Goal: Transaction & Acquisition: Purchase product/service

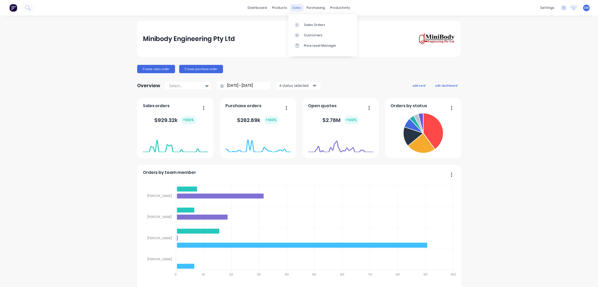
click at [295, 6] on div "sales" at bounding box center [297, 8] width 14 height 8
click at [311, 24] on div "Sales Orders" at bounding box center [314, 25] width 21 height 5
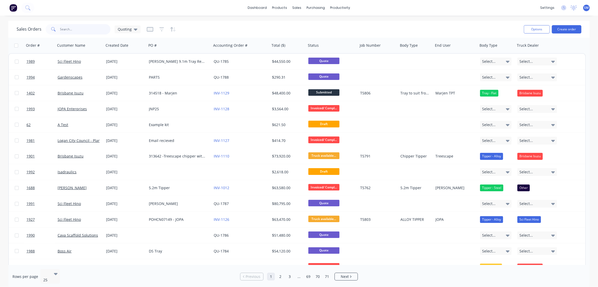
click at [70, 31] on input "text" at bounding box center [85, 29] width 51 height 10
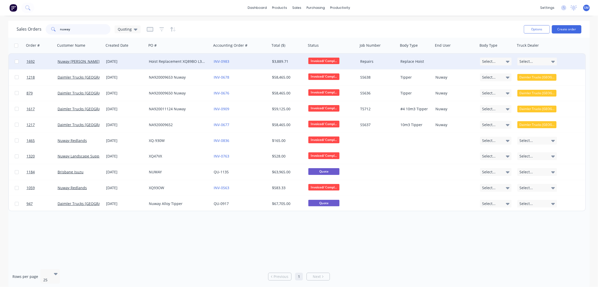
type input "nuway"
click at [173, 61] on div "Hoist Replacement XQ89BO L3741" at bounding box center [178, 61] width 58 height 5
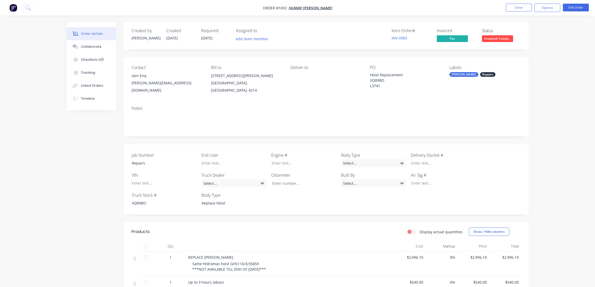
click at [562, 46] on div "Order details Collaborate Checklists 0/0 Tracking Linked Orders Timeline Order …" at bounding box center [297, 191] width 595 height 382
click at [521, 5] on button "Close" at bounding box center [519, 8] width 26 height 8
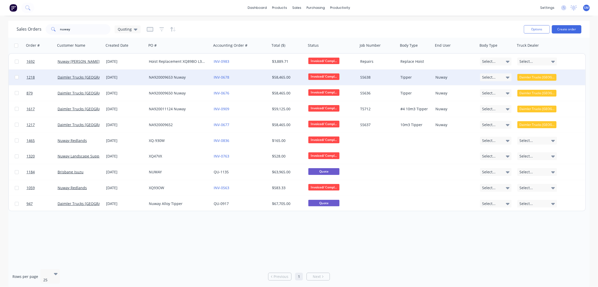
click at [168, 76] on div "NA920009653 Nuway" at bounding box center [178, 77] width 58 height 5
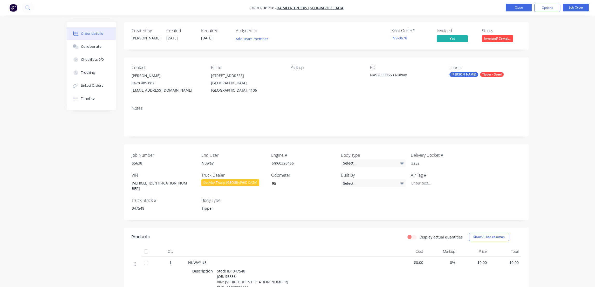
click at [518, 7] on button "Close" at bounding box center [519, 8] width 26 height 8
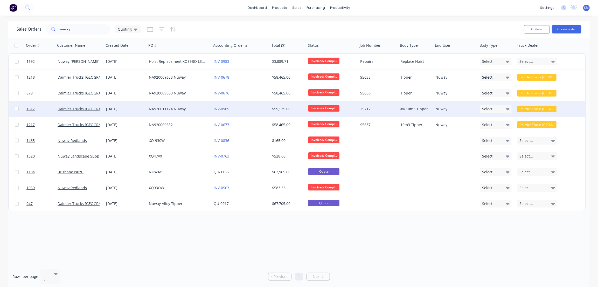
click at [161, 108] on div "NA920011124 Nuway" at bounding box center [178, 108] width 58 height 5
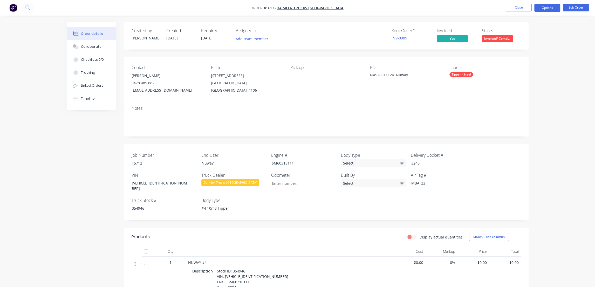
click at [547, 5] on button "Options" at bounding box center [547, 8] width 26 height 8
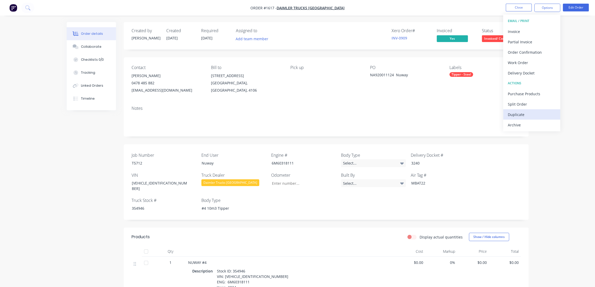
click at [514, 112] on div "Duplicate" at bounding box center [532, 115] width 48 height 8
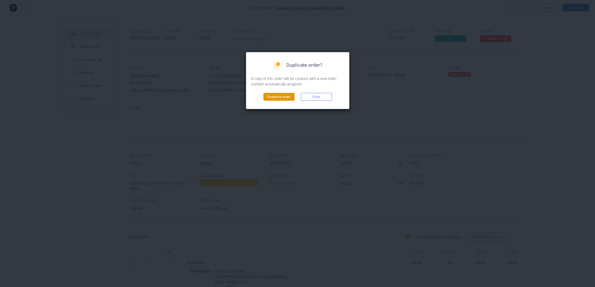
click at [279, 94] on button "Duplicate order" at bounding box center [278, 97] width 31 height 8
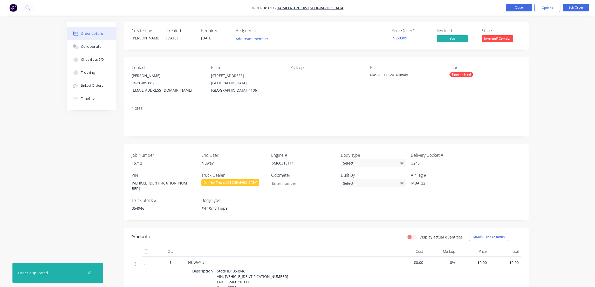
click at [516, 4] on button "Close" at bounding box center [519, 8] width 26 height 8
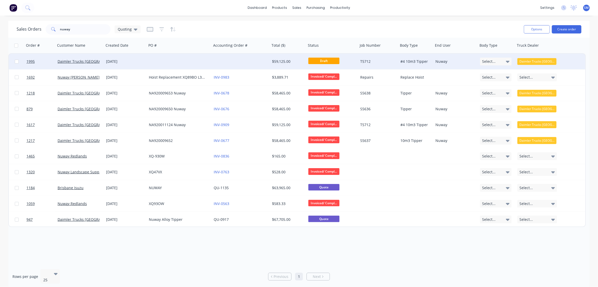
click at [116, 60] on div "[DATE]" at bounding box center [125, 61] width 39 height 5
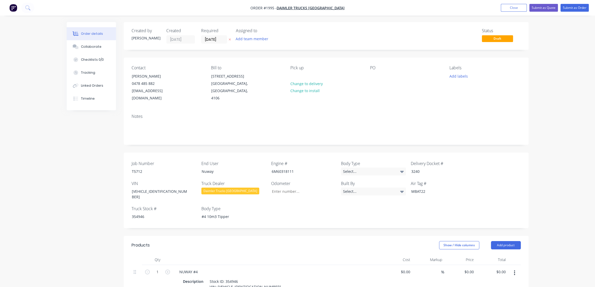
click at [378, 73] on div "PO" at bounding box center [405, 83] width 71 height 37
click at [376, 76] on div at bounding box center [374, 76] width 8 height 8
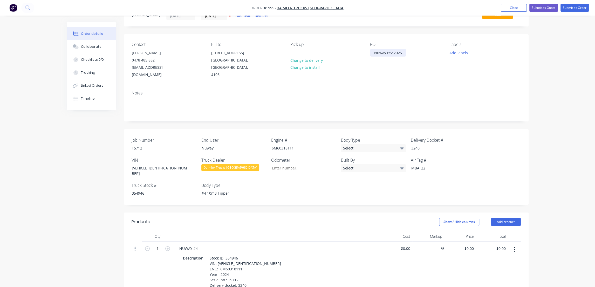
scroll to position [23, 0]
drag, startPoint x: 139, startPoint y: 139, endPoint x: 115, endPoint y: 140, distance: 23.4
drag, startPoint x: 296, startPoint y: 139, endPoint x: 252, endPoint y: 138, distance: 44.1
click at [252, 137] on div "Job Number End User Nuway Engine # 6M60318111 Body Type Select... Delivery Dock…" at bounding box center [326, 166] width 405 height 75
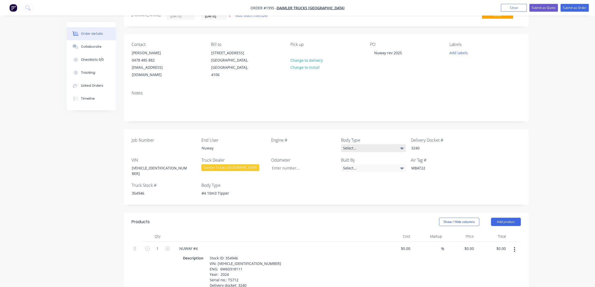
click at [403, 145] on icon at bounding box center [402, 148] width 4 height 6
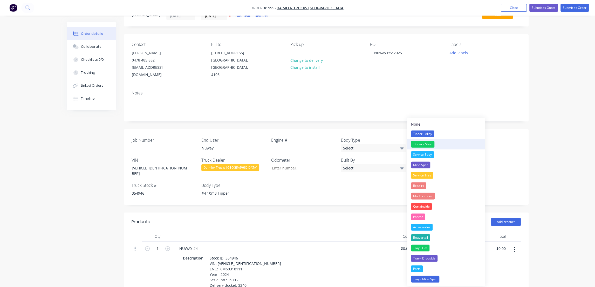
click at [422, 142] on div "Tipper - Steel" at bounding box center [422, 144] width 23 height 7
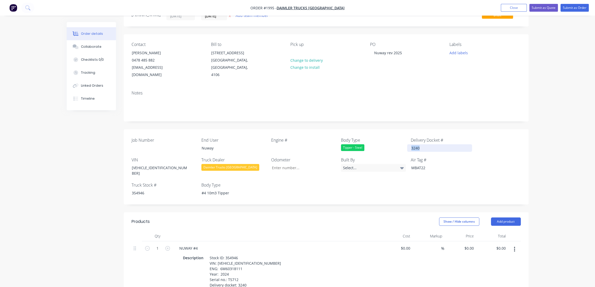
drag, startPoint x: 423, startPoint y: 139, endPoint x: 404, endPoint y: 141, distance: 18.8
click at [404, 141] on div "Job Number End User Nuway Engine # Body Type Tipper - Steel Delivery Docket # 3…" at bounding box center [326, 166] width 405 height 75
drag, startPoint x: 428, startPoint y: 157, endPoint x: 395, endPoint y: 160, distance: 32.8
click at [395, 160] on div "Job Number End User Nuway Engine # Body Type Tipper - Steel Delivery Docket # V…" at bounding box center [326, 166] width 405 height 75
drag, startPoint x: 208, startPoint y: 179, endPoint x: 188, endPoint y: 179, distance: 20.2
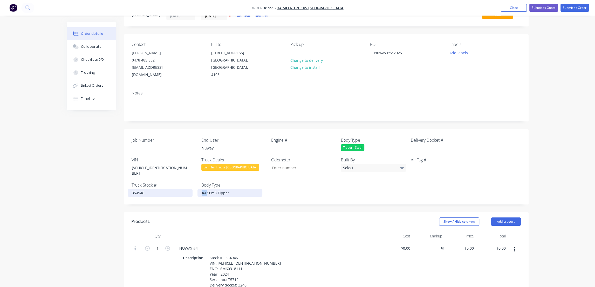
click at [188, 179] on div "Job Number End User Nuway Engine # Body Type Tipper - Steel Delivery Docket # V…" at bounding box center [326, 166] width 405 height 75
drag, startPoint x: 131, startPoint y: 180, endPoint x: 117, endPoint y: 181, distance: 14.0
drag, startPoint x: 168, startPoint y: 160, endPoint x: 119, endPoint y: 160, distance: 49.0
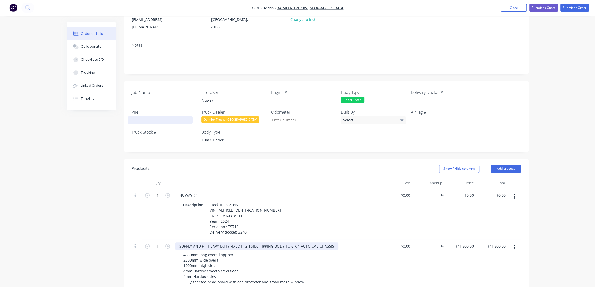
scroll to position [94, 0]
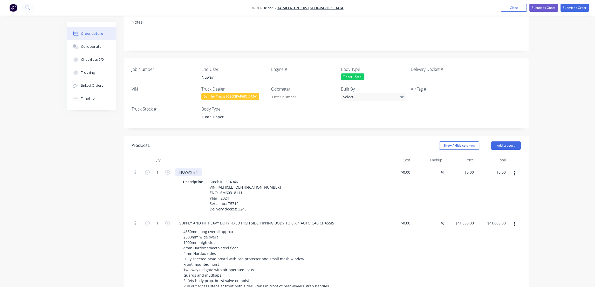
click at [198, 168] on div "NUWAY #4" at bounding box center [188, 172] width 27 height 8
click at [514, 170] on icon "button" at bounding box center [514, 173] width 1 height 6
click at [490, 214] on div "Delete" at bounding box center [496, 218] width 40 height 8
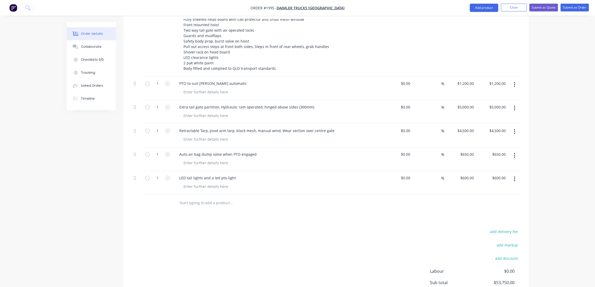
scroll to position [283, 0]
type input "600"
click at [467, 174] on input "600" at bounding box center [468, 178] width 16 height 8
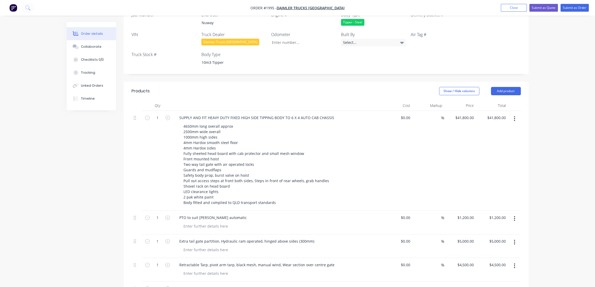
scroll to position [141, 0]
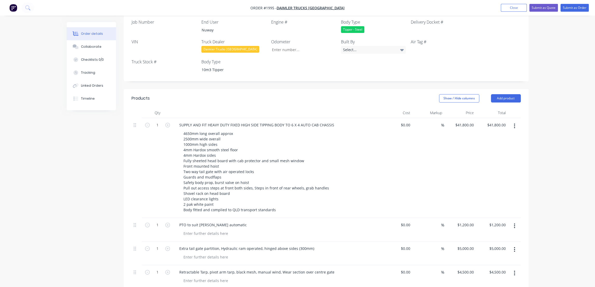
type input "41800"
type input "$600.00"
click at [463, 121] on input "41800" at bounding box center [465, 125] width 21 height 8
type input "$42,500.00"
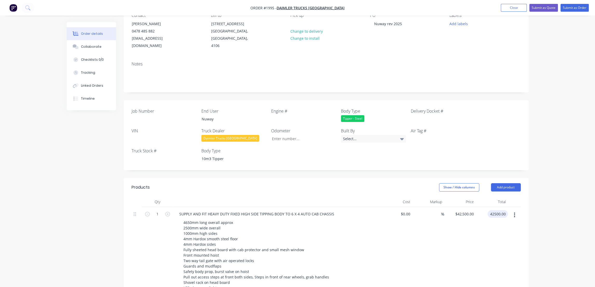
scroll to position [23, 0]
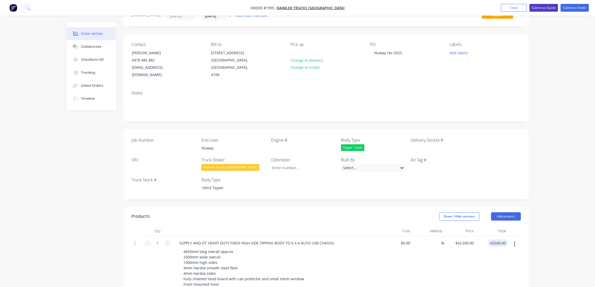
type input "$42,500.00"
click at [542, 8] on button "Submit as Quote" at bounding box center [543, 8] width 29 height 8
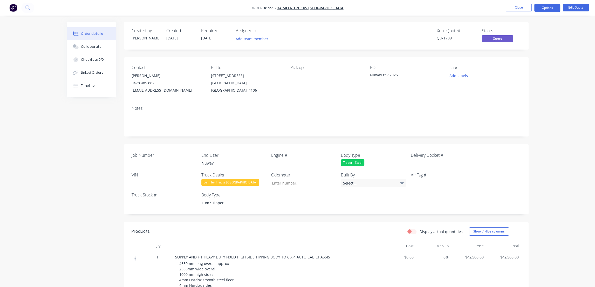
click at [571, 79] on div "Order details Collaborate Checklists 0/0 Linked Orders Timeline Order details C…" at bounding box center [297, 253] width 595 height 507
click at [517, 6] on button "Close" at bounding box center [519, 8] width 26 height 8
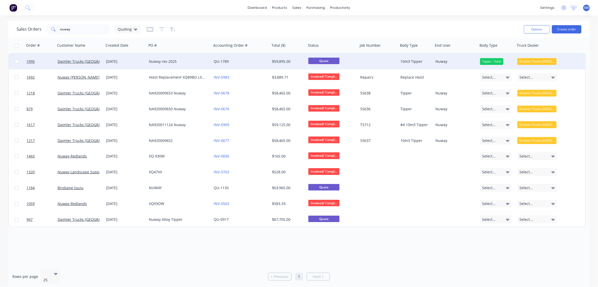
click at [160, 59] on div "Nuway rev 2025" at bounding box center [178, 61] width 58 height 5
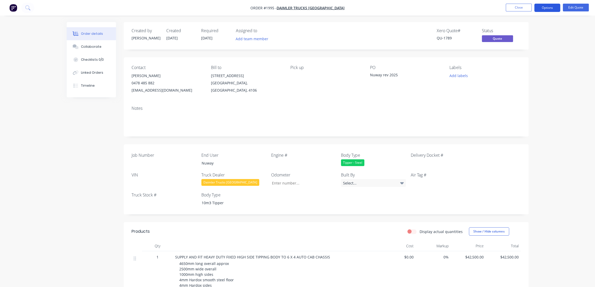
click at [550, 7] on button "Options" at bounding box center [547, 8] width 26 height 8
click at [514, 30] on div "Quote" at bounding box center [532, 32] width 48 height 8
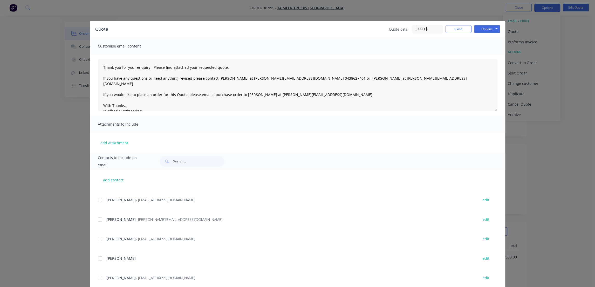
scroll to position [118, 0]
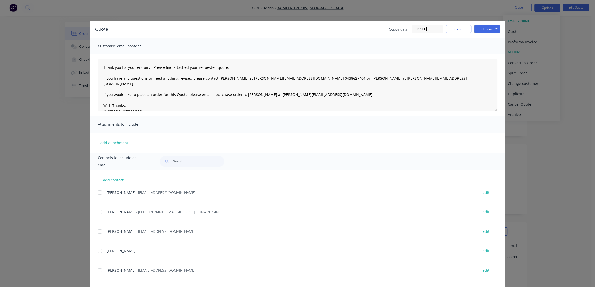
click at [98, 231] on div at bounding box center [100, 231] width 10 height 10
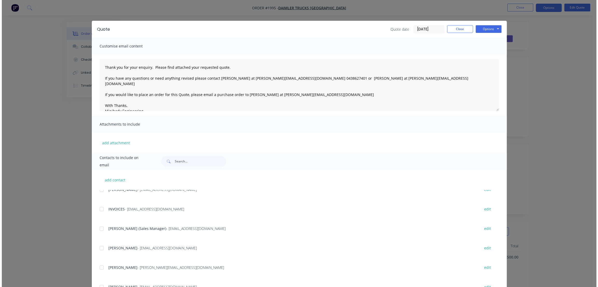
scroll to position [0, 0]
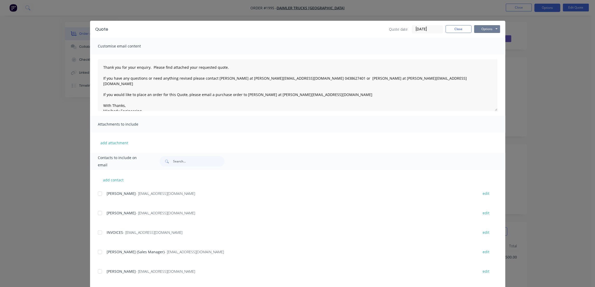
click at [483, 29] on button "Options" at bounding box center [487, 29] width 26 height 8
click at [492, 54] on button "Email" at bounding box center [490, 55] width 33 height 9
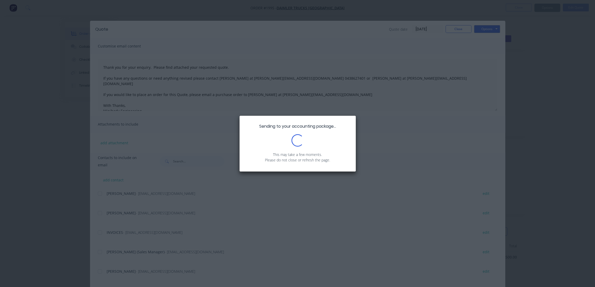
type textarea "Thank you for your enquiry. Please find attached your requested quote. If you h…"
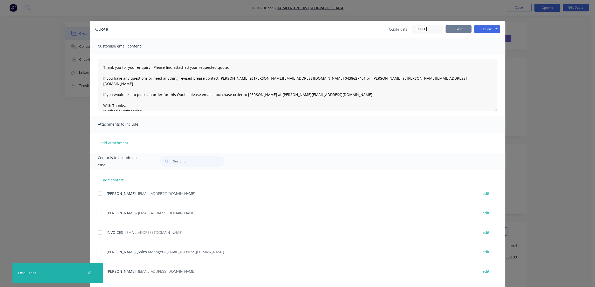
click at [456, 27] on button "Close" at bounding box center [458, 29] width 26 height 8
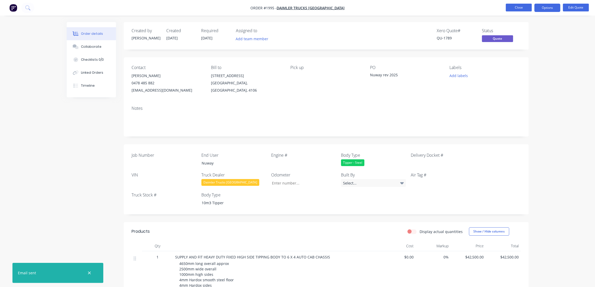
click at [522, 7] on button "Close" at bounding box center [519, 8] width 26 height 8
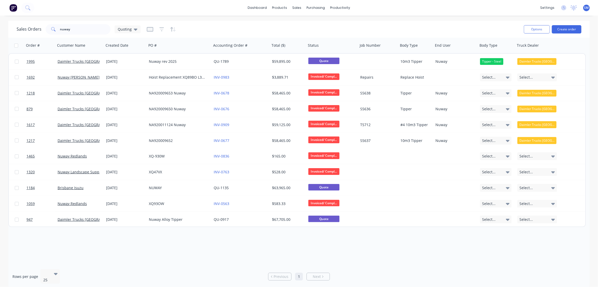
click at [392, 246] on div "Order # Customer Name Created Date PO # Accounting Order # Total ($) Status Job…" at bounding box center [299, 151] width 582 height 227
drag, startPoint x: 79, startPoint y: 29, endPoint x: 42, endPoint y: 30, distance: 36.9
click at [42, 30] on div "Sales Orders nuway Quoting" at bounding box center [79, 29] width 124 height 10
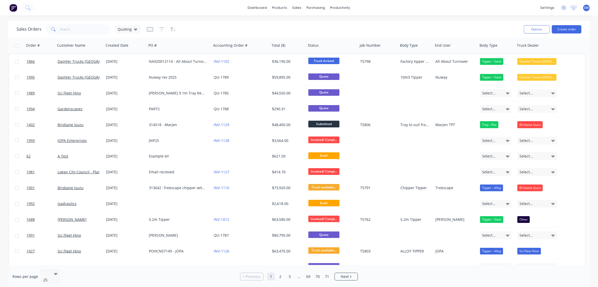
click at [217, 25] on div "Sales Orders Quoting" at bounding box center [268, 29] width 503 height 13
drag, startPoint x: 442, startPoint y: 5, endPoint x: 447, endPoint y: 5, distance: 4.7
click at [442, 6] on div "dashboard products sales purchasing productivity dashboard products Product Cat…" at bounding box center [299, 8] width 598 height 16
